Goal: Transaction & Acquisition: Purchase product/service

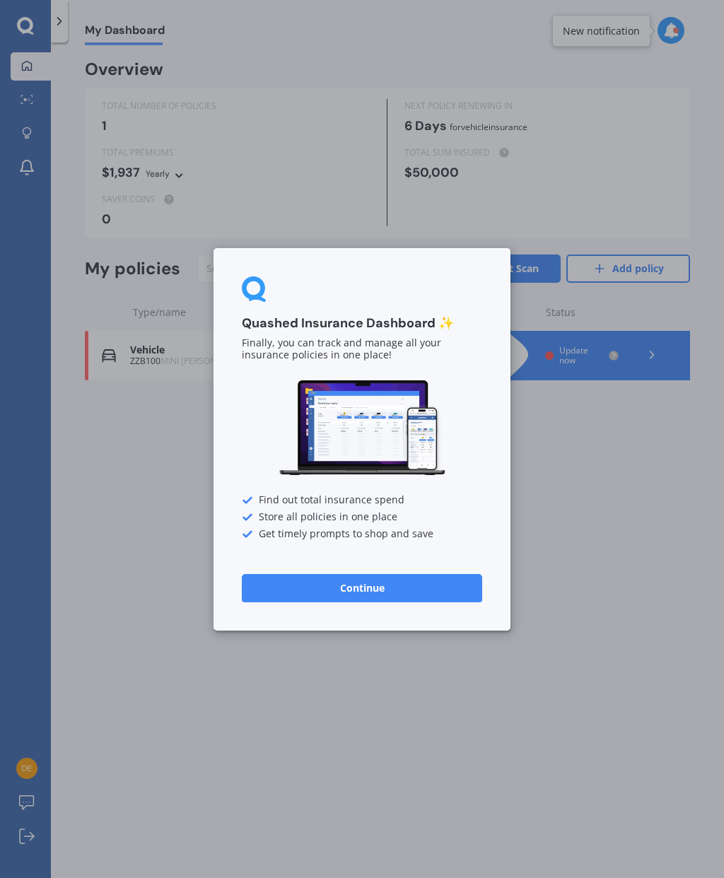
click at [416, 588] on button "Continue" at bounding box center [362, 587] width 240 height 28
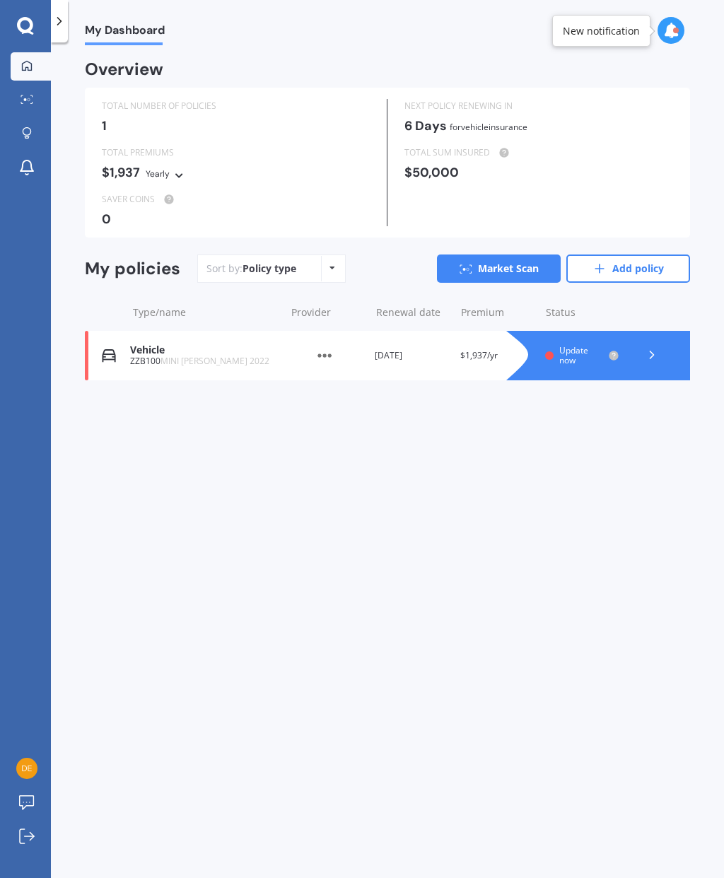
click at [156, 334] on div "Vehicle ZZB100 MINI [PERSON_NAME] 2022 Provider Renewal date [DATE] Premium $1,…" at bounding box center [387, 355] width 605 height 49
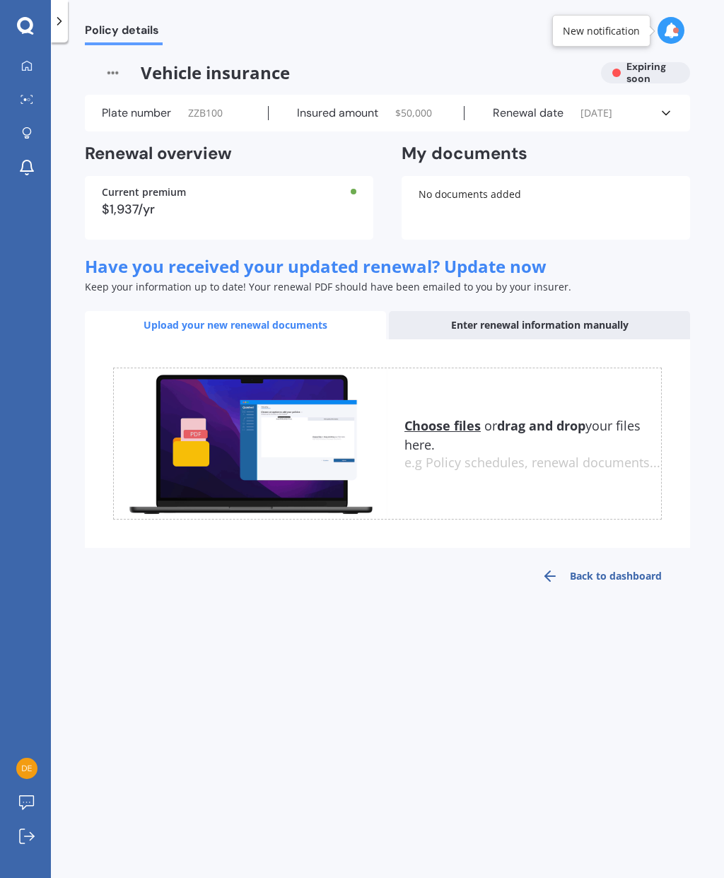
click at [596, 583] on link "Back to dashboard" at bounding box center [601, 576] width 177 height 34
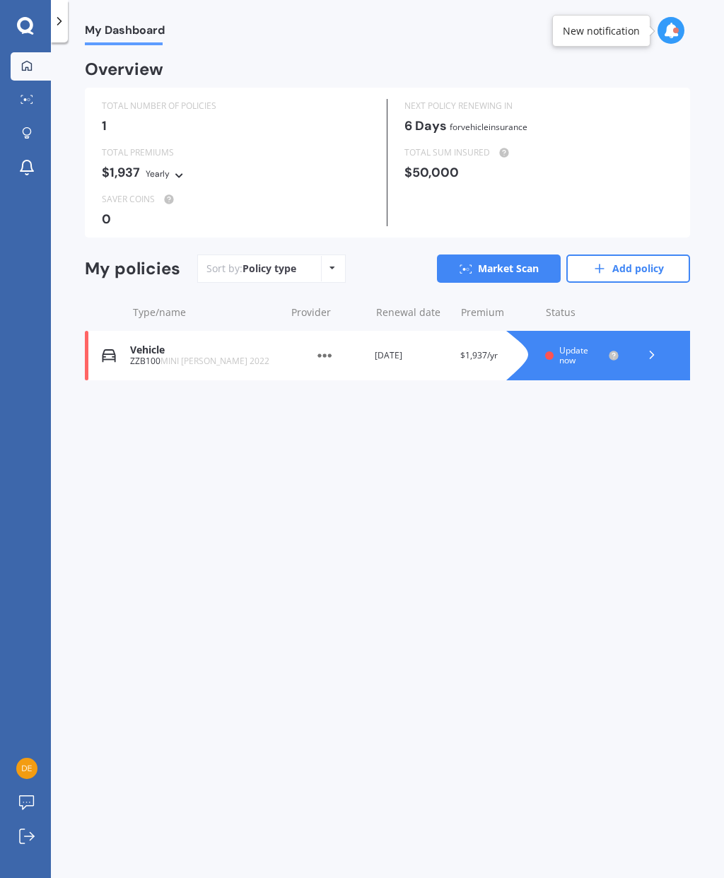
click at [513, 257] on link "Market Scan" at bounding box center [499, 269] width 124 height 28
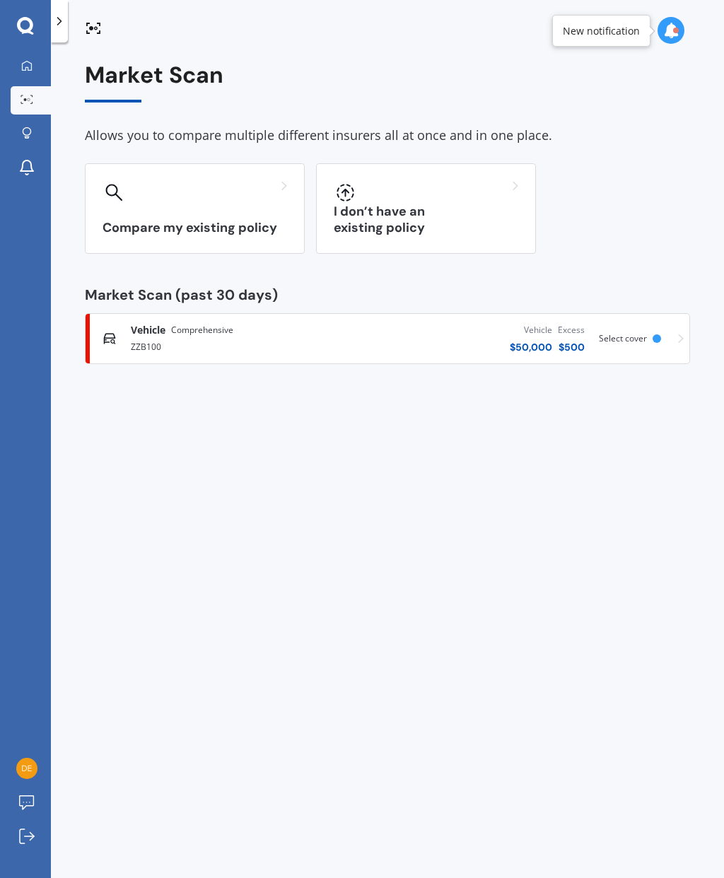
click at [640, 337] on span "Select cover" at bounding box center [623, 338] width 48 height 12
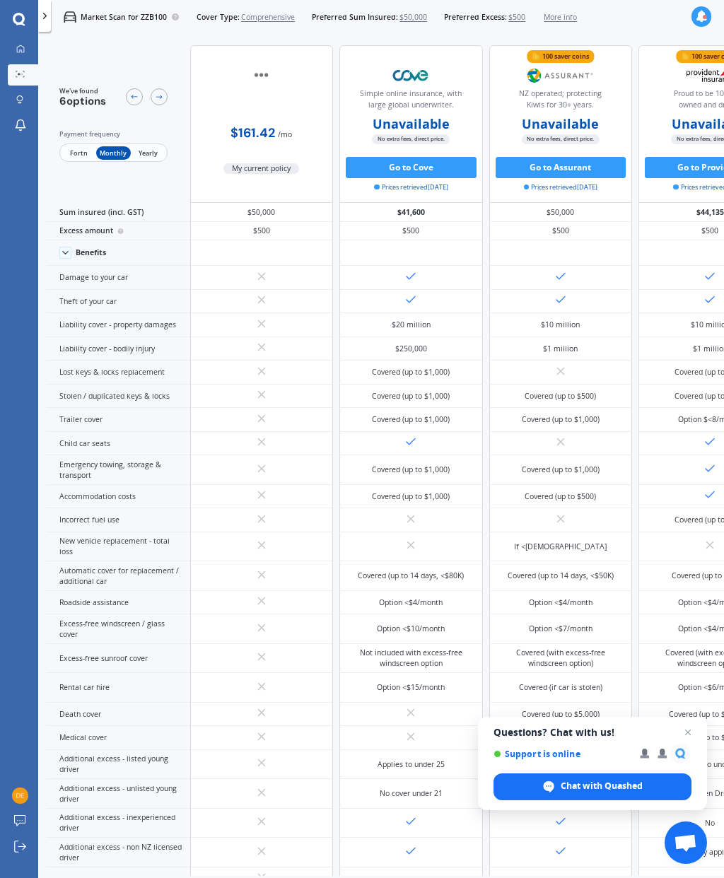
click at [76, 155] on span "Fortn" at bounding box center [79, 153] width 35 height 14
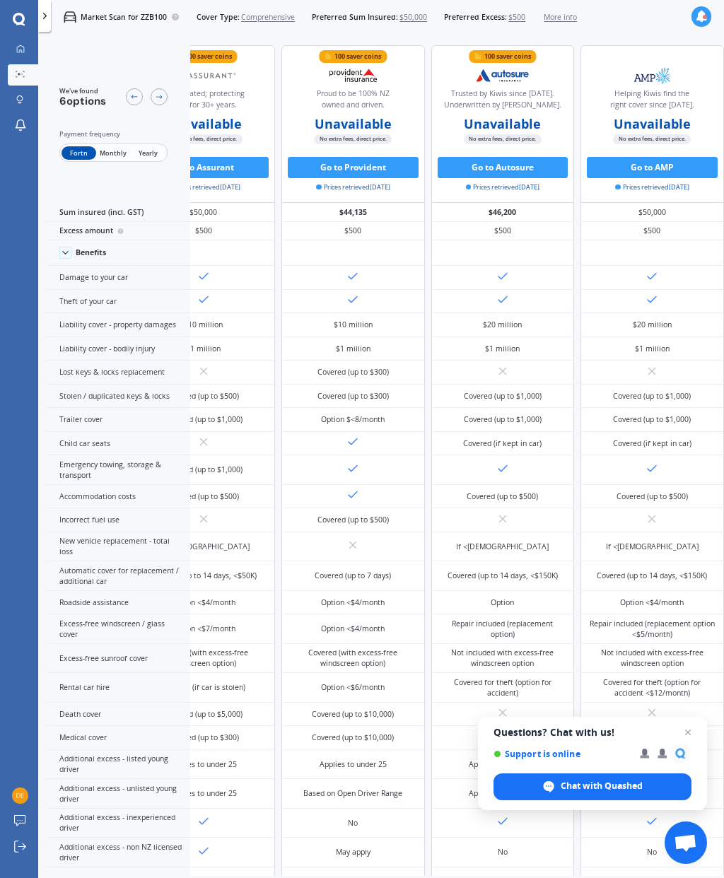
scroll to position [0, 476]
click at [659, 174] on button "Go to AMP" at bounding box center [653, 167] width 131 height 21
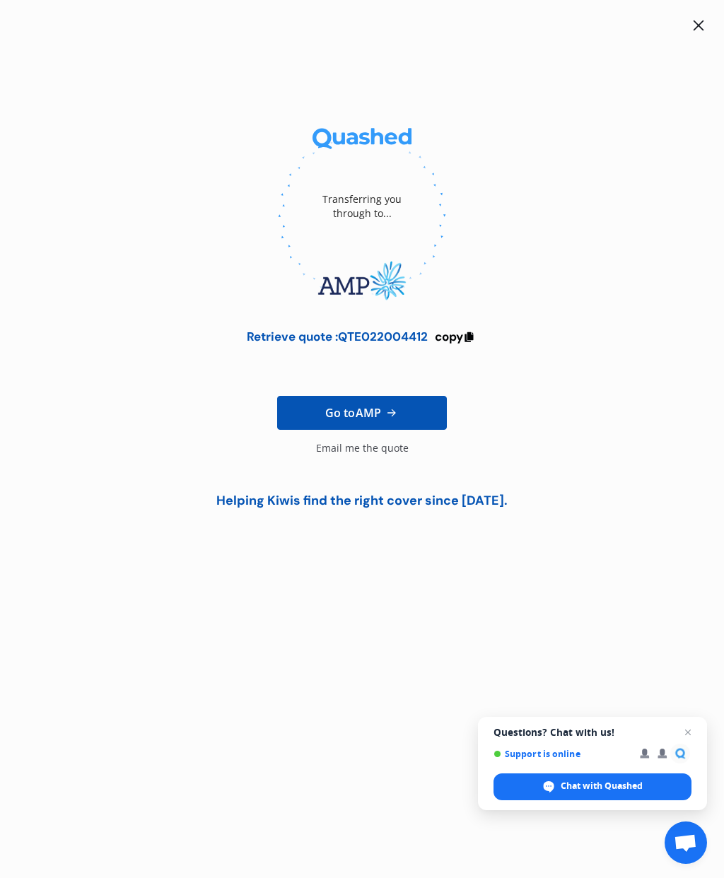
click at [366, 215] on div "Transferring you through to..." at bounding box center [361, 206] width 113 height 85
click at [457, 339] on span "copy" at bounding box center [449, 337] width 28 height 16
click at [379, 414] on span "Go to AMP" at bounding box center [353, 412] width 56 height 17
